Goal: Find contact information: Find contact information

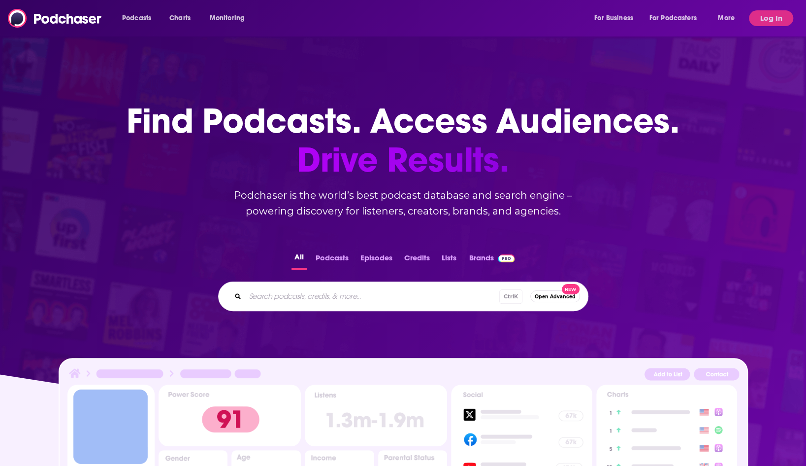
click at [284, 296] on input "Search podcasts, credits, & more..." at bounding box center [372, 296] width 254 height 16
type input "bad faith"
click at [322, 259] on button "Podcasts" at bounding box center [332, 259] width 39 height 19
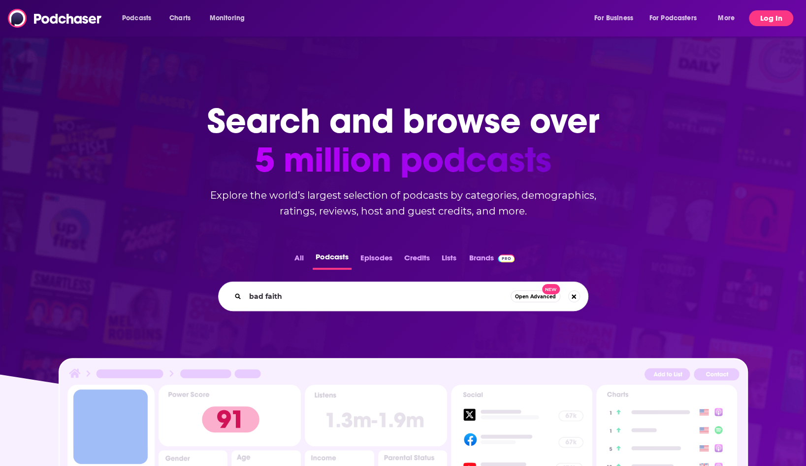
click at [776, 14] on button "Log In" at bounding box center [771, 18] width 44 height 16
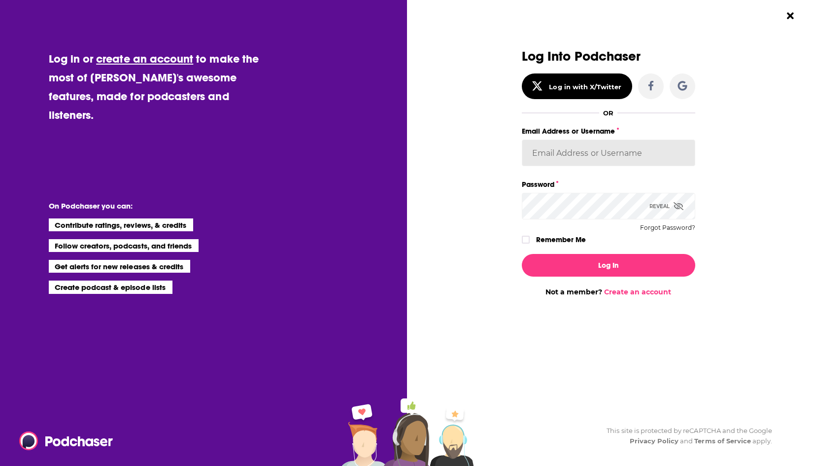
type input "ShreveWilliams"
click at [586, 284] on div "Log In Not a member? Create an account" at bounding box center [608, 271] width 173 height 50
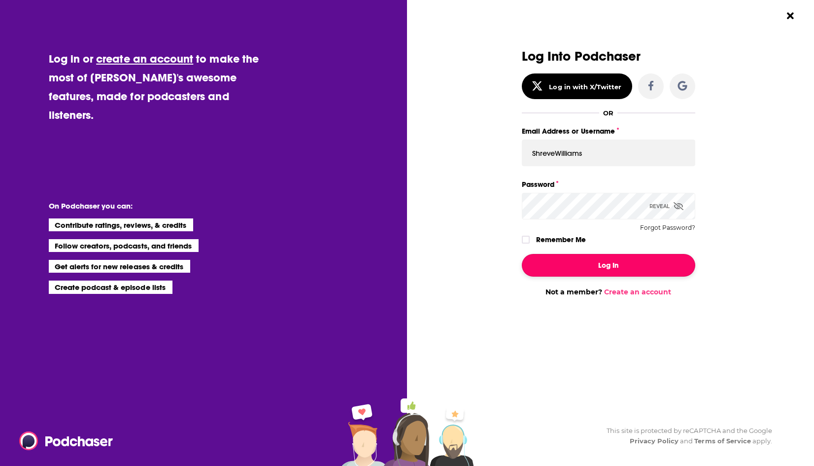
click at [593, 268] on button "Log In" at bounding box center [608, 265] width 173 height 23
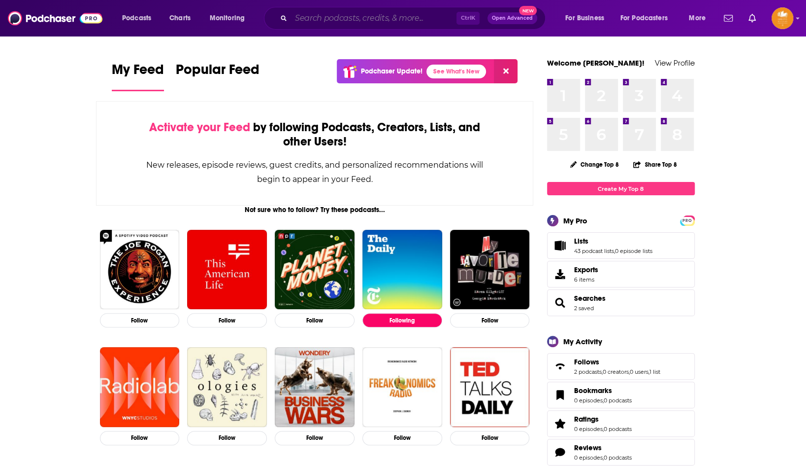
click at [314, 15] on input "Search podcasts, credits, & more..." at bounding box center [374, 18] width 166 height 16
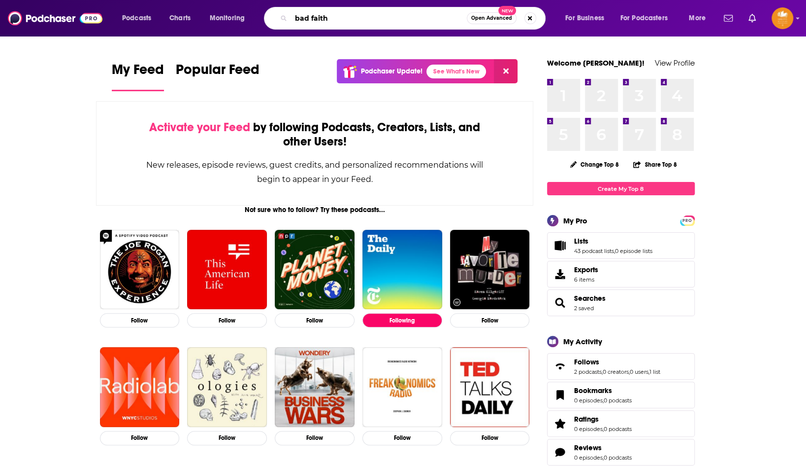
type input "bad faith"
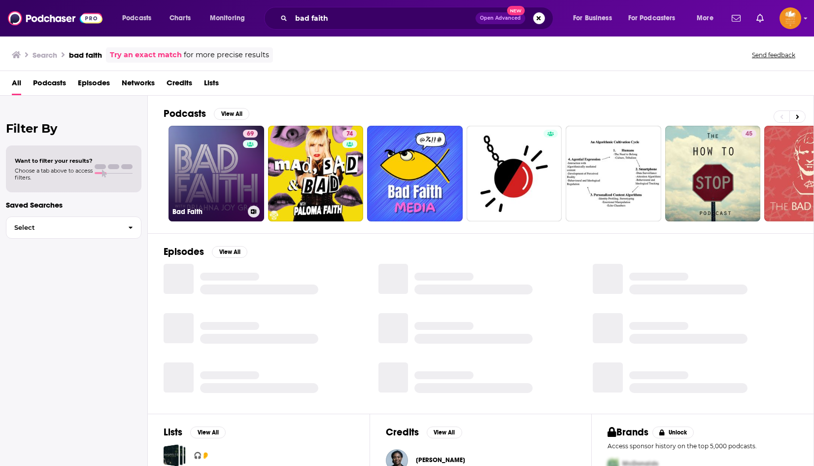
click at [225, 165] on link "69 Bad Faith" at bounding box center [216, 174] width 96 height 96
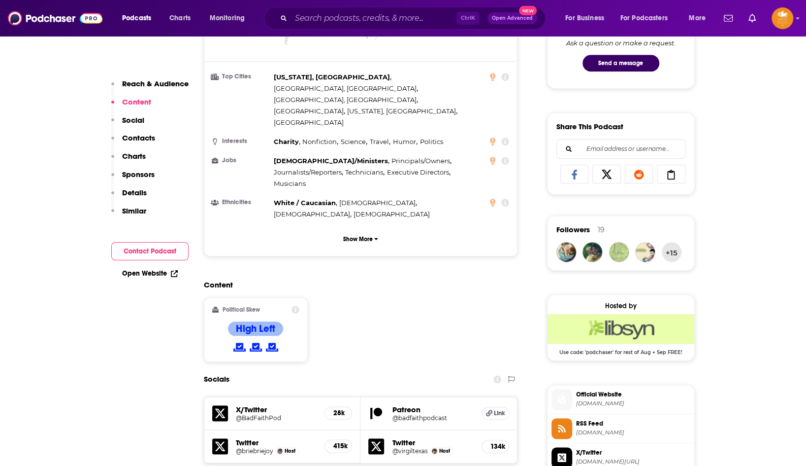
scroll to position [739, 0]
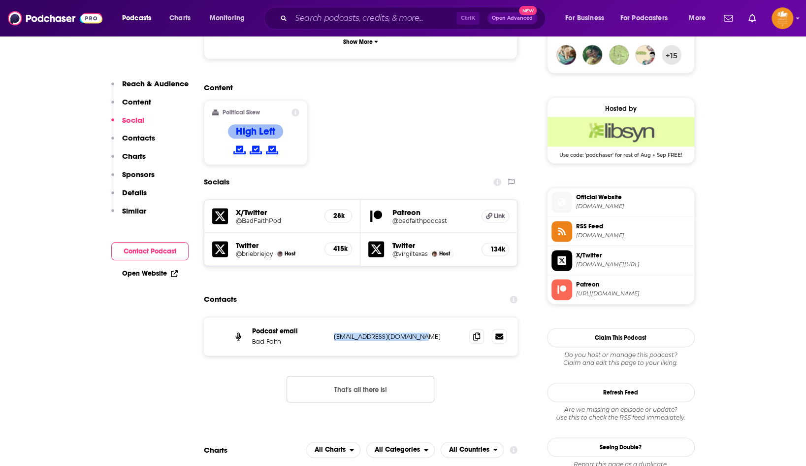
drag, startPoint x: 428, startPoint y: 268, endPoint x: 331, endPoint y: 272, distance: 97.6
click at [331, 317] on div "Podcast email Bad Faith [EMAIL_ADDRESS][DOMAIN_NAME] [EMAIL_ADDRESS][DOMAIN_NAM…" at bounding box center [361, 336] width 314 height 38
copy p "[EMAIL_ADDRESS][DOMAIN_NAME]"
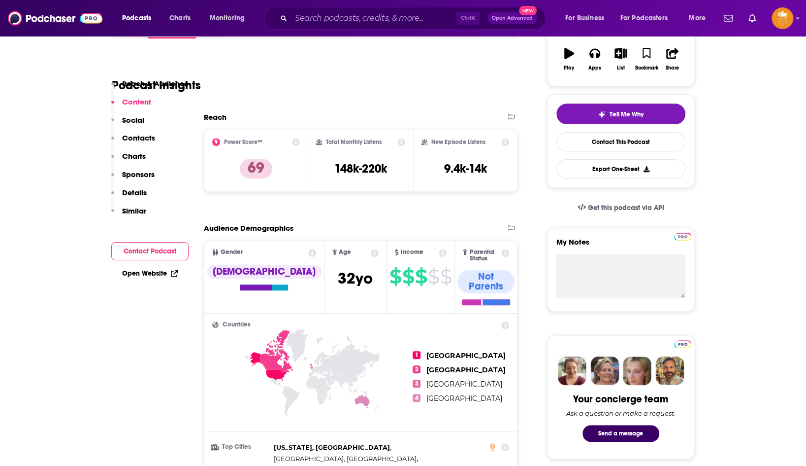
scroll to position [0, 0]
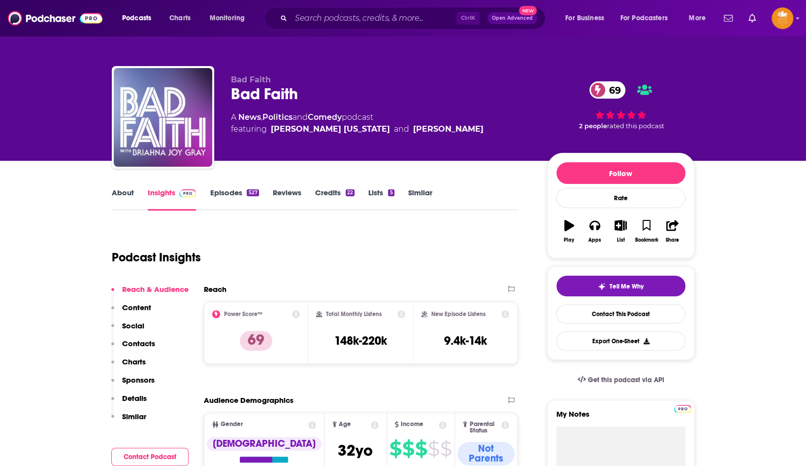
click at [133, 196] on link "About" at bounding box center [123, 199] width 22 height 23
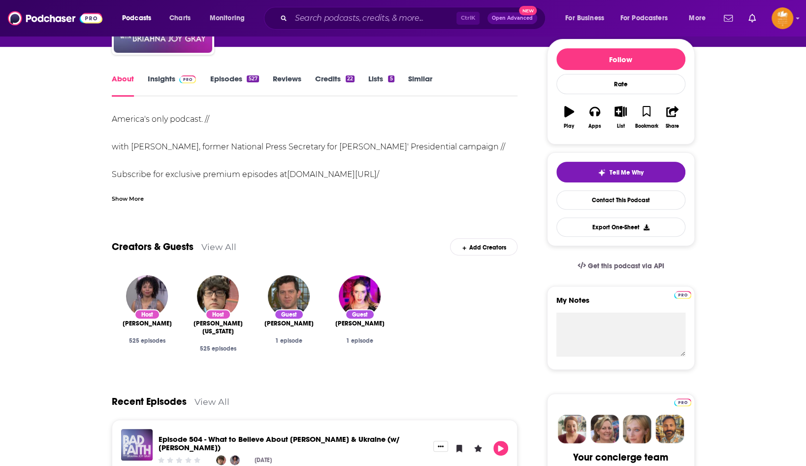
scroll to position [148, 0]
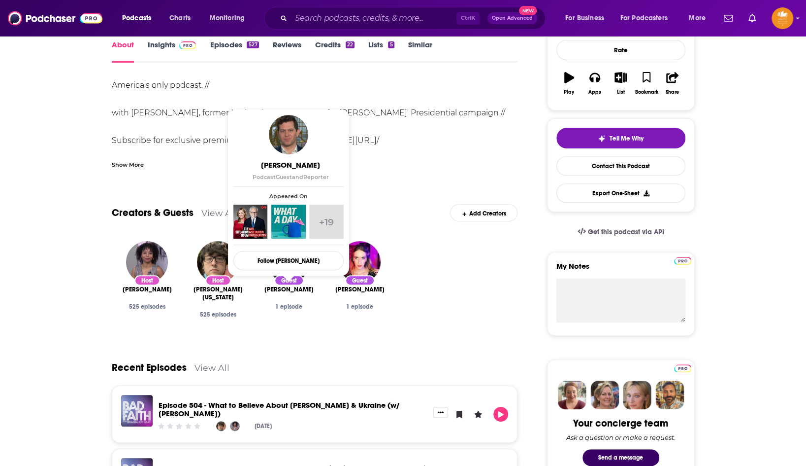
click at [292, 290] on span "[PERSON_NAME]" at bounding box center [289, 289] width 49 height 8
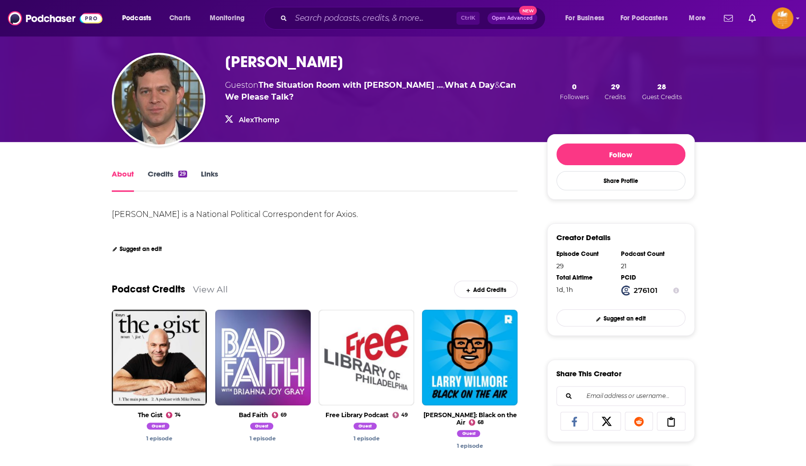
scroll to position [148, 0]
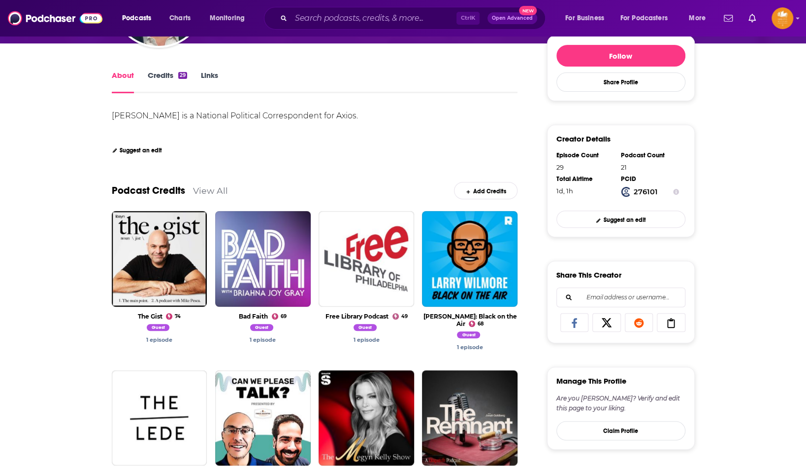
click at [221, 190] on link "View All" at bounding box center [210, 190] width 35 height 10
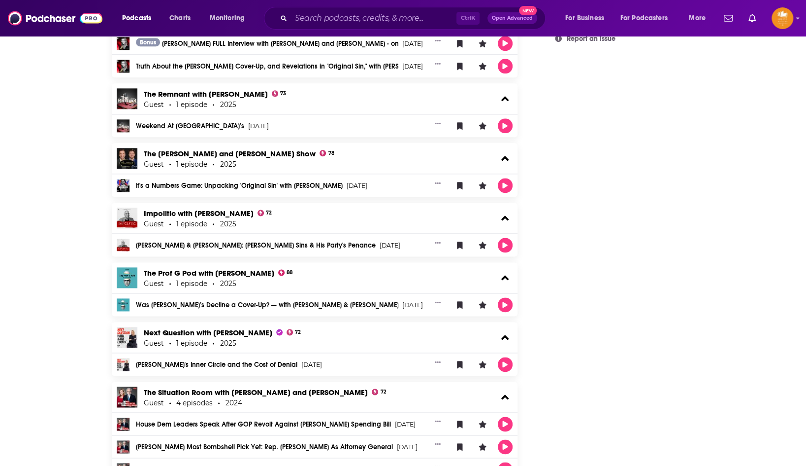
scroll to position [788, 0]
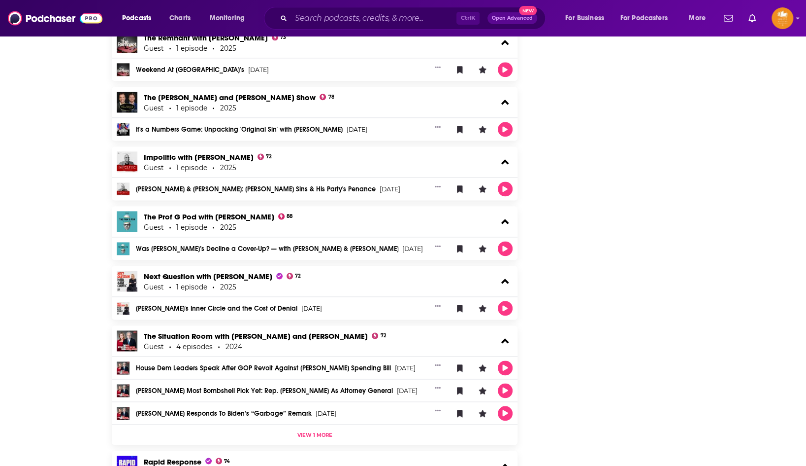
click at [319, 432] on span "View 1 more" at bounding box center [314, 434] width 35 height 6
